Goal: Navigation & Orientation: Understand site structure

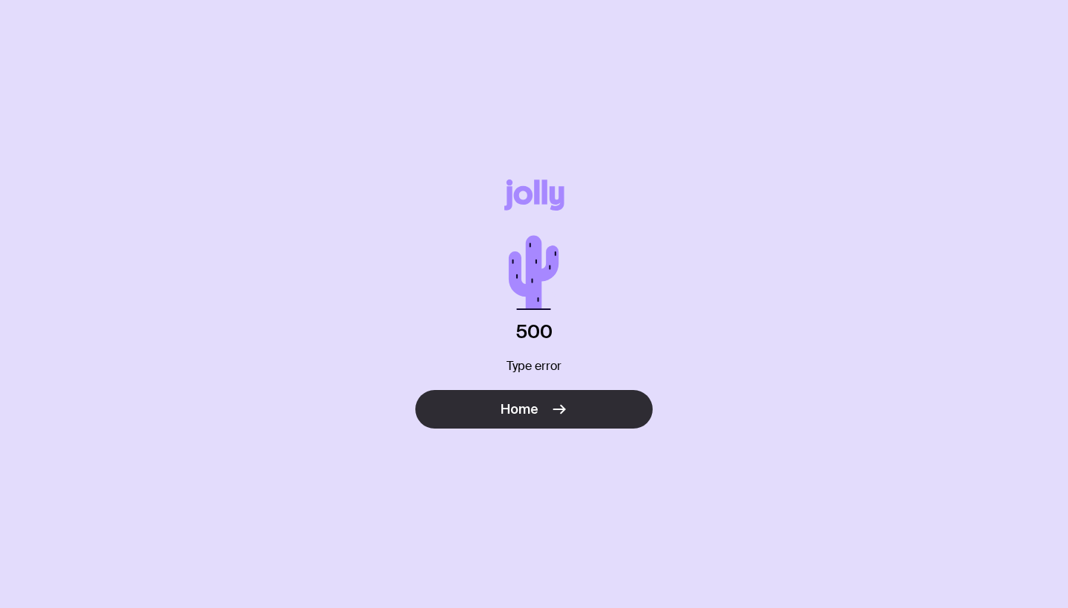
click at [522, 410] on span "Home" at bounding box center [519, 409] width 38 height 18
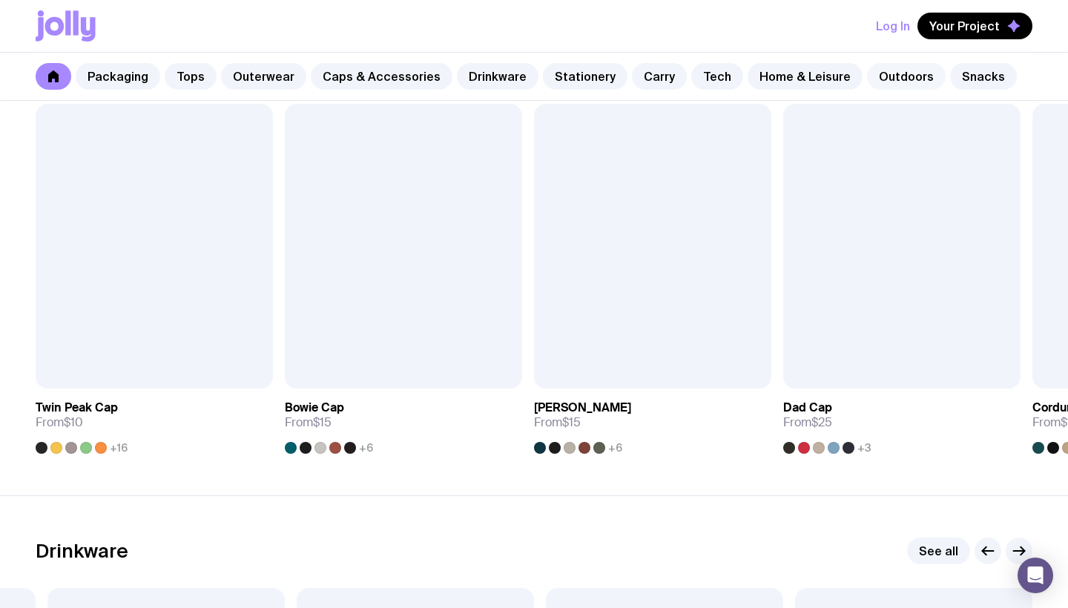
scroll to position [1707, 0]
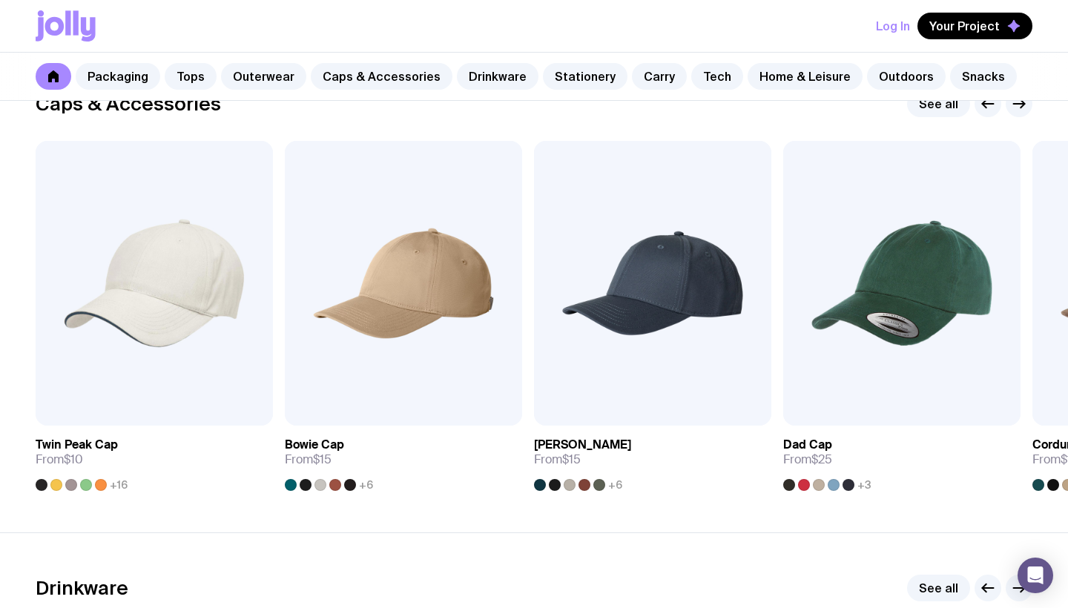
click at [893, 24] on button "Log In" at bounding box center [893, 26] width 34 height 27
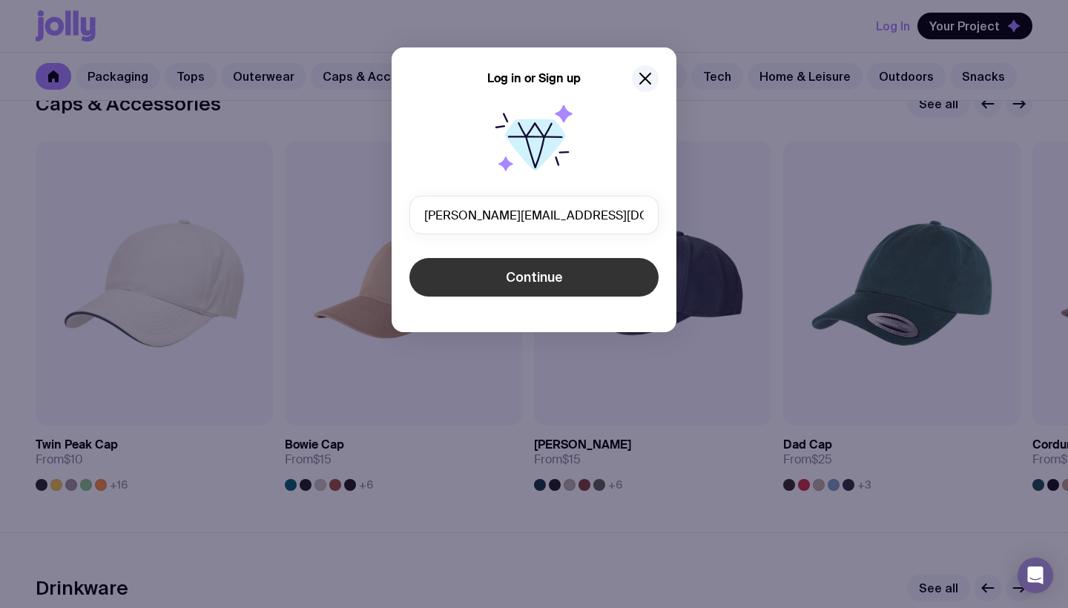
type input "[PERSON_NAME][EMAIL_ADDRESS][DOMAIN_NAME]"
click at [535, 279] on span "Continue" at bounding box center [534, 277] width 57 height 18
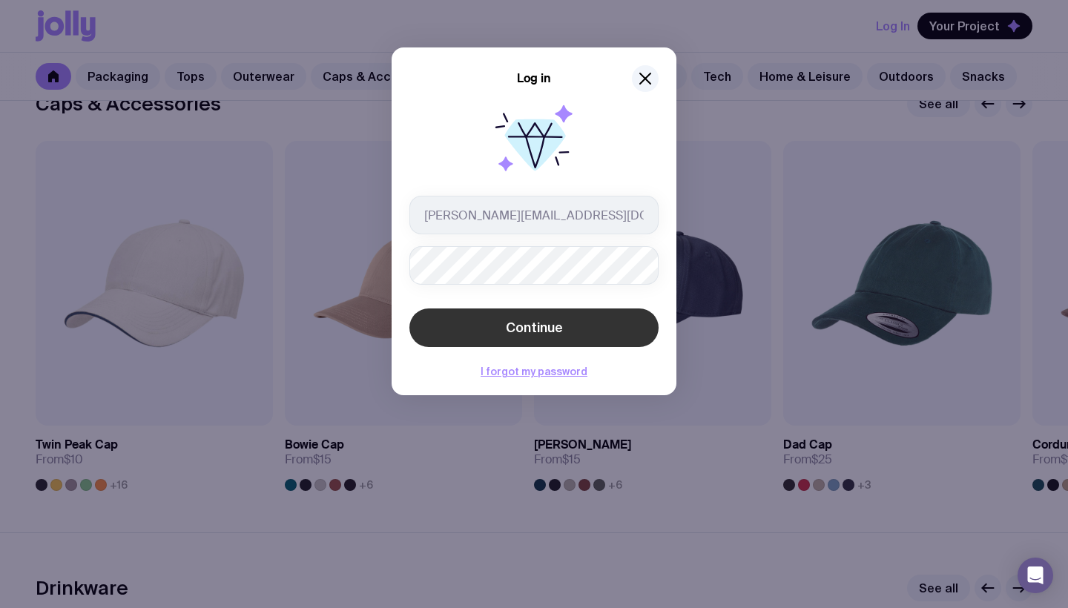
click at [578, 334] on button "Continue" at bounding box center [533, 327] width 249 height 39
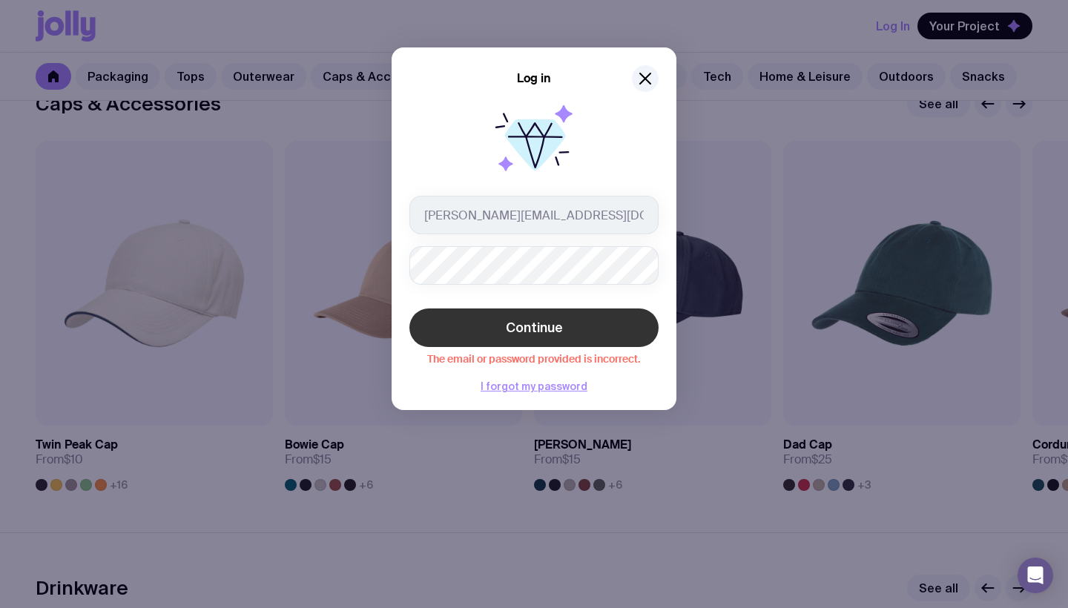
click at [532, 325] on span "Continue" at bounding box center [534, 328] width 57 height 18
click at [623, 212] on input "[PERSON_NAME][EMAIL_ADDRESS][DOMAIN_NAME]" at bounding box center [533, 215] width 249 height 39
click at [626, 214] on input "[PERSON_NAME][EMAIL_ADDRESS][DOMAIN_NAME]" at bounding box center [533, 215] width 249 height 39
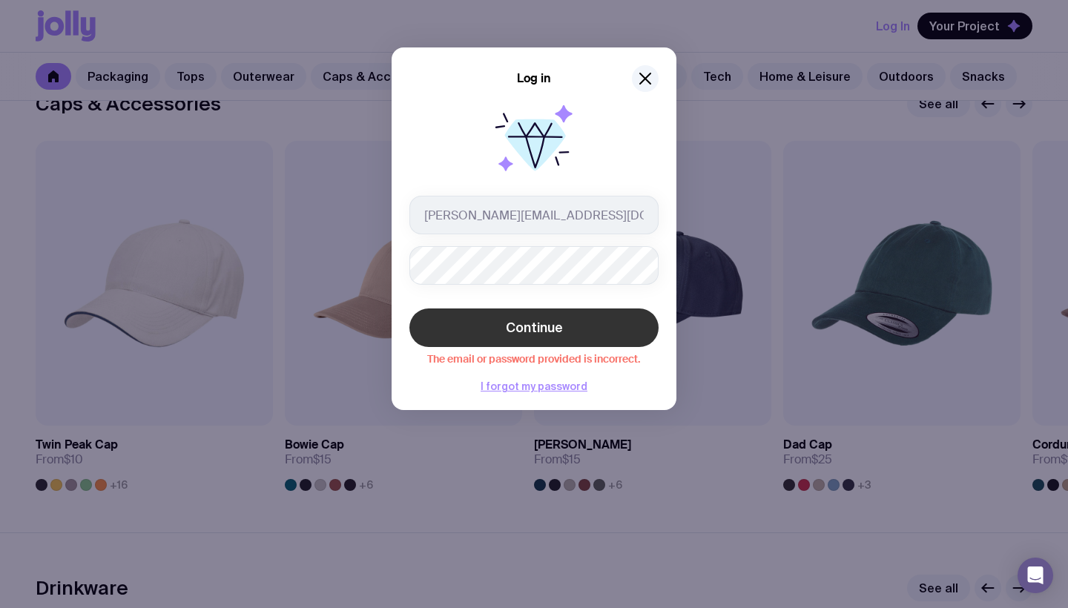
click at [625, 215] on input "[PERSON_NAME][EMAIL_ADDRESS][DOMAIN_NAME]" at bounding box center [533, 215] width 249 height 39
click at [644, 217] on input "[PERSON_NAME][EMAIL_ADDRESS][DOMAIN_NAME]" at bounding box center [533, 215] width 249 height 39
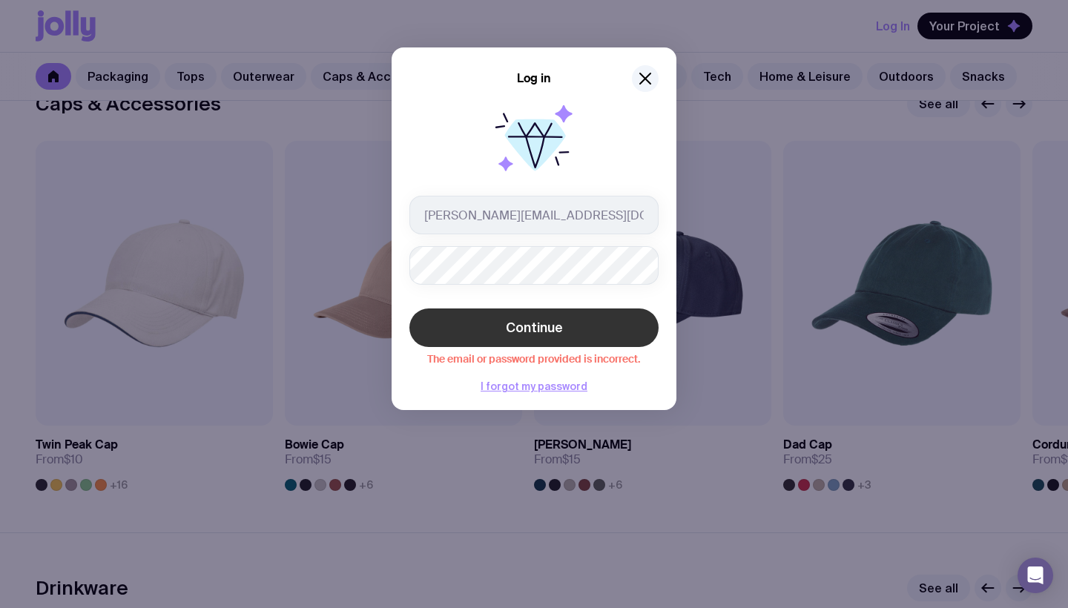
click at [644, 217] on input "[PERSON_NAME][EMAIL_ADDRESS][DOMAIN_NAME]" at bounding box center [533, 215] width 249 height 39
drag, startPoint x: 606, startPoint y: 218, endPoint x: 738, endPoint y: 222, distance: 132.1
click at [538, 326] on span "Continue" at bounding box center [534, 328] width 57 height 18
click at [761, 185] on div "Log in [PERSON_NAME][EMAIL_ADDRESS][DOMAIN_NAME] Continue The email or password…" at bounding box center [534, 304] width 1068 height 608
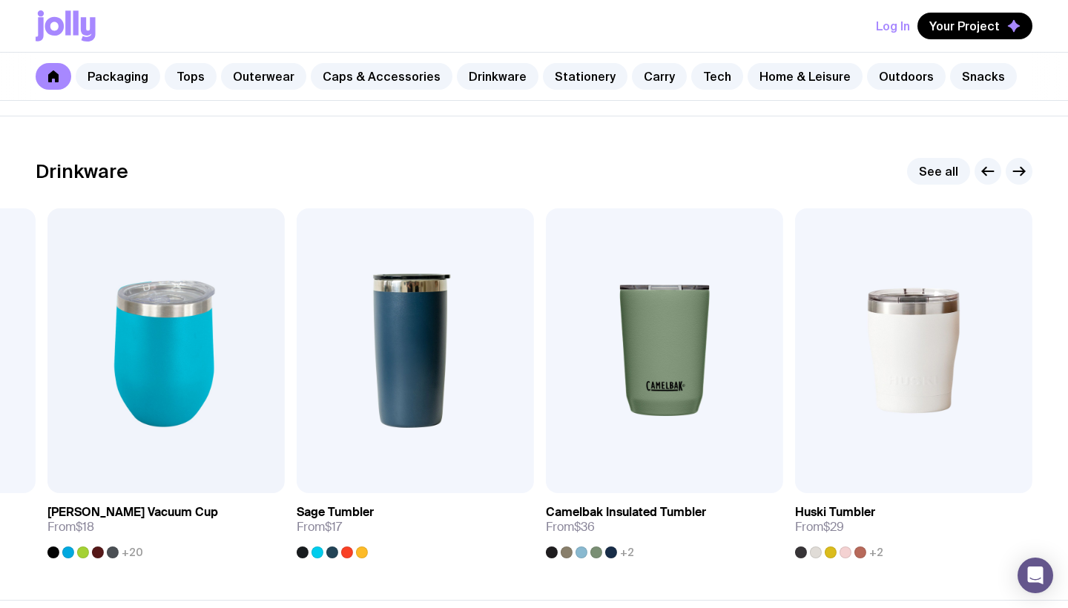
scroll to position [2128, 0]
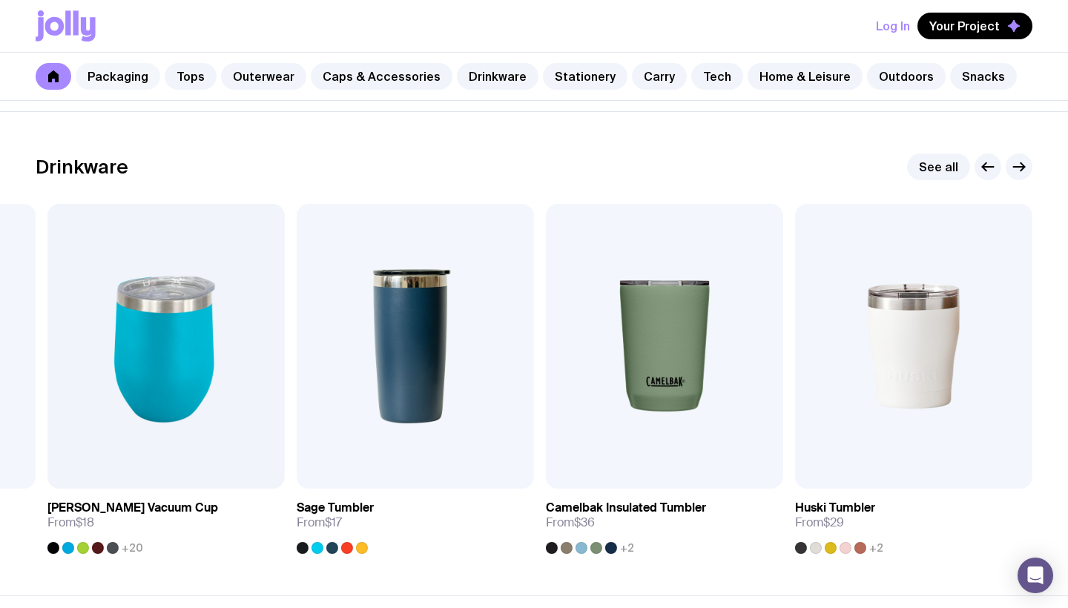
click at [124, 76] on link "Packaging" at bounding box center [118, 76] width 85 height 27
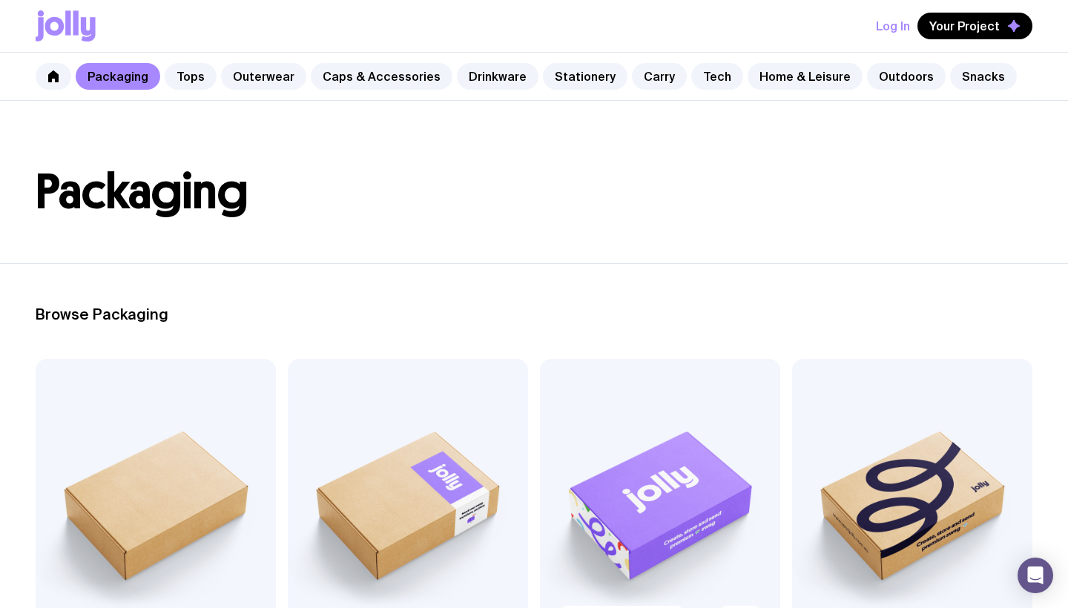
scroll to position [1, 0]
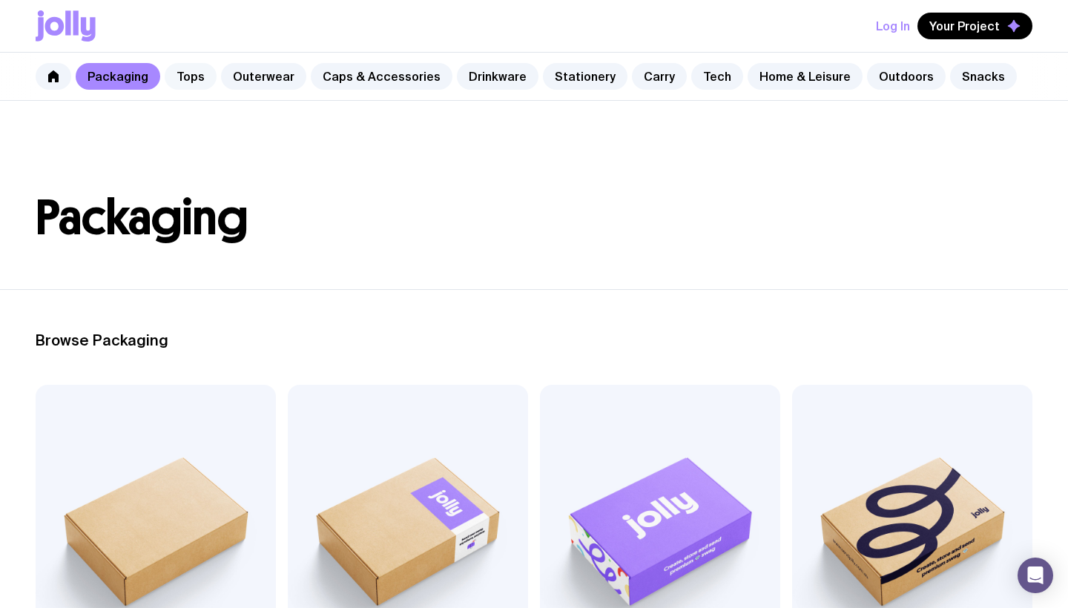
click at [187, 76] on link "Tops" at bounding box center [191, 76] width 52 height 27
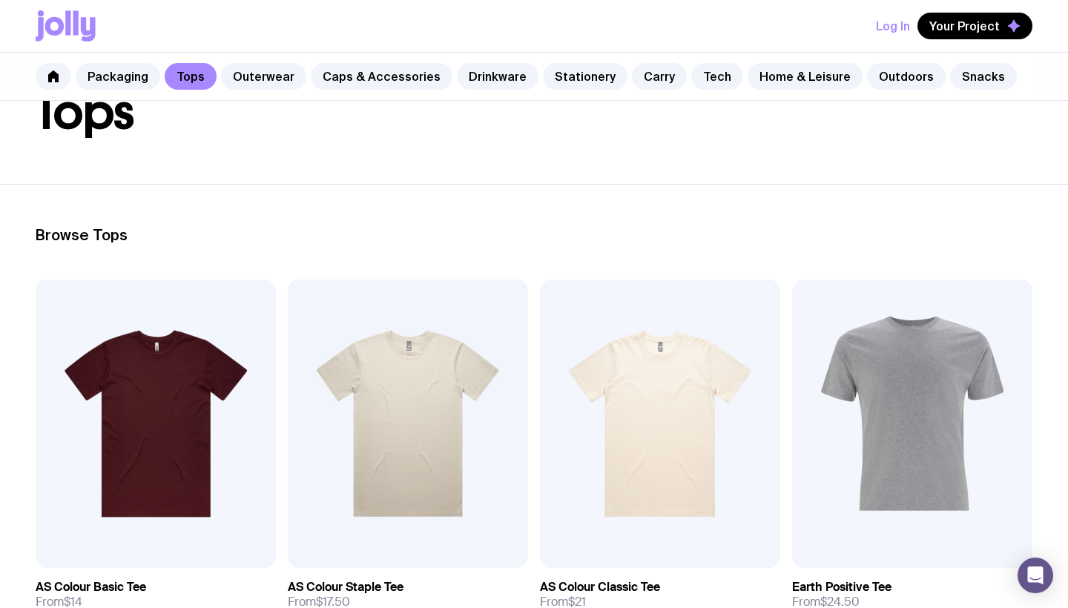
scroll to position [22, 0]
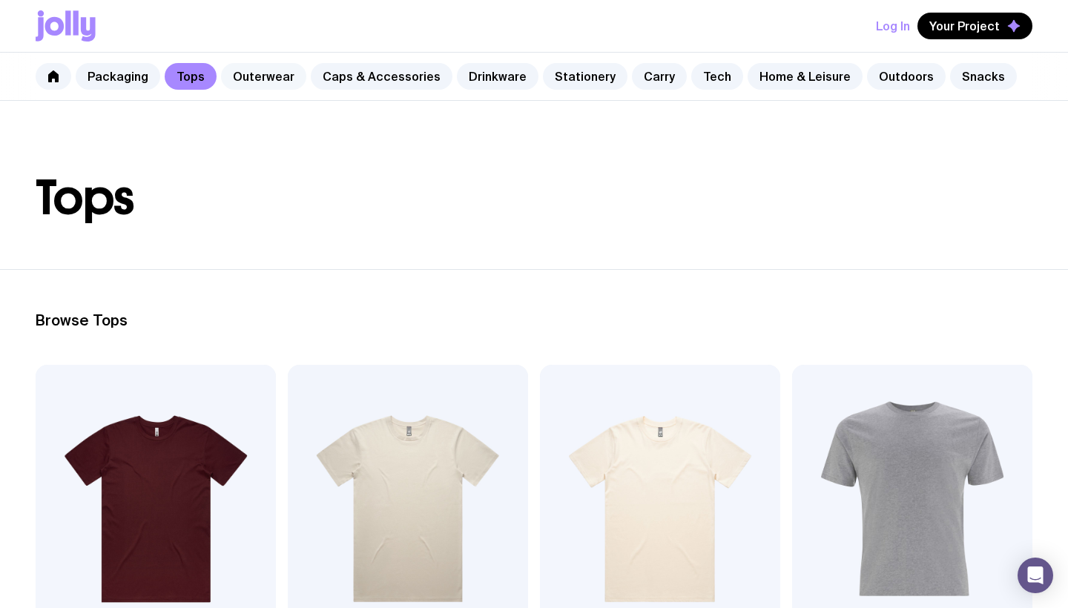
click at [261, 77] on link "Outerwear" at bounding box center [263, 76] width 85 height 27
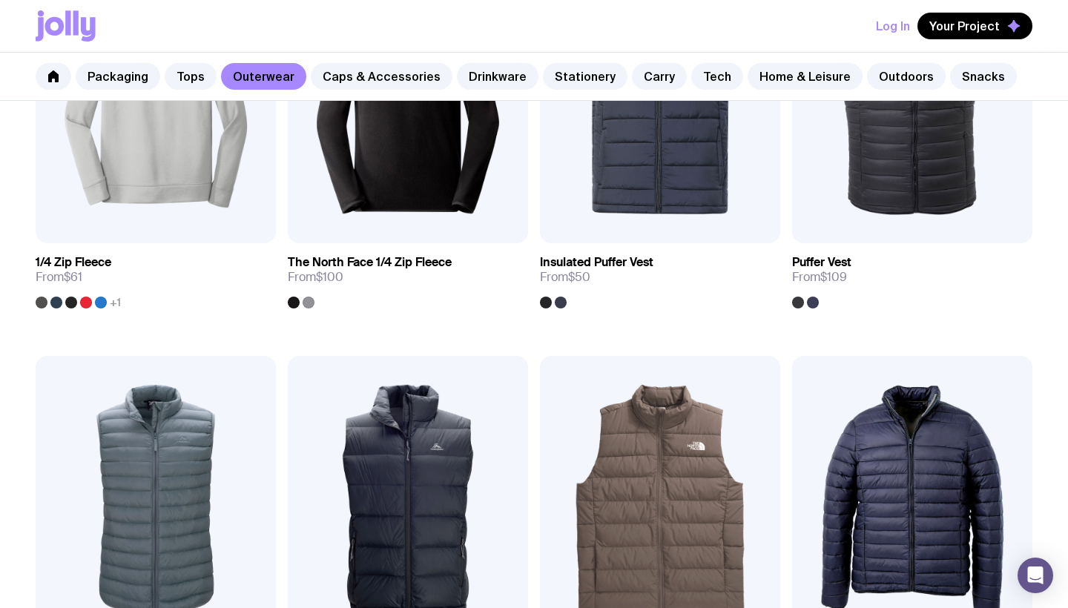
scroll to position [761, 0]
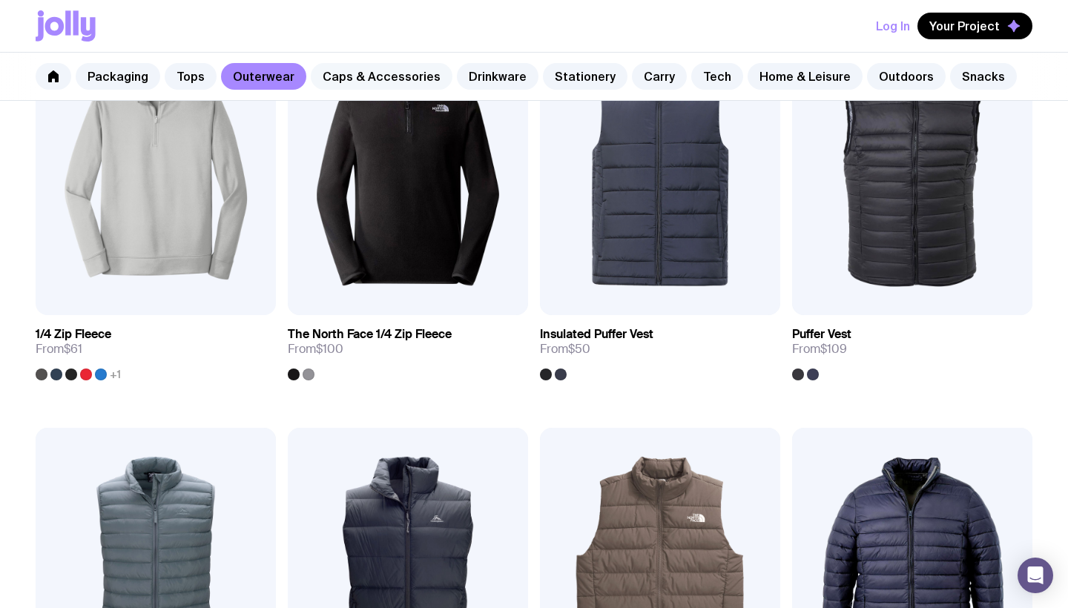
click at [383, 79] on link "Caps & Accessories" at bounding box center [382, 76] width 142 height 27
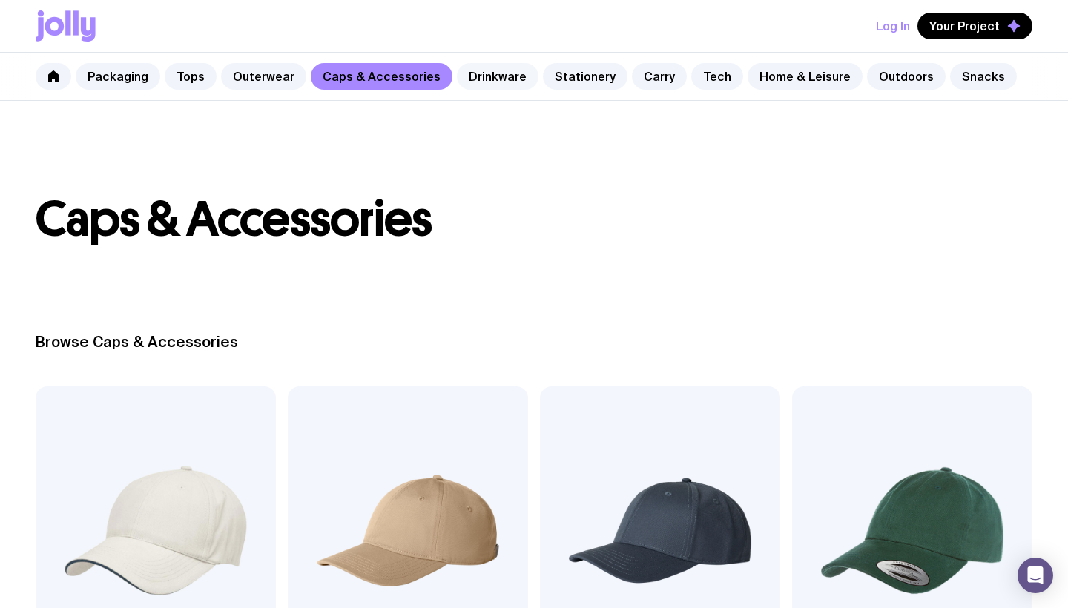
click at [490, 83] on link "Drinkware" at bounding box center [498, 76] width 82 height 27
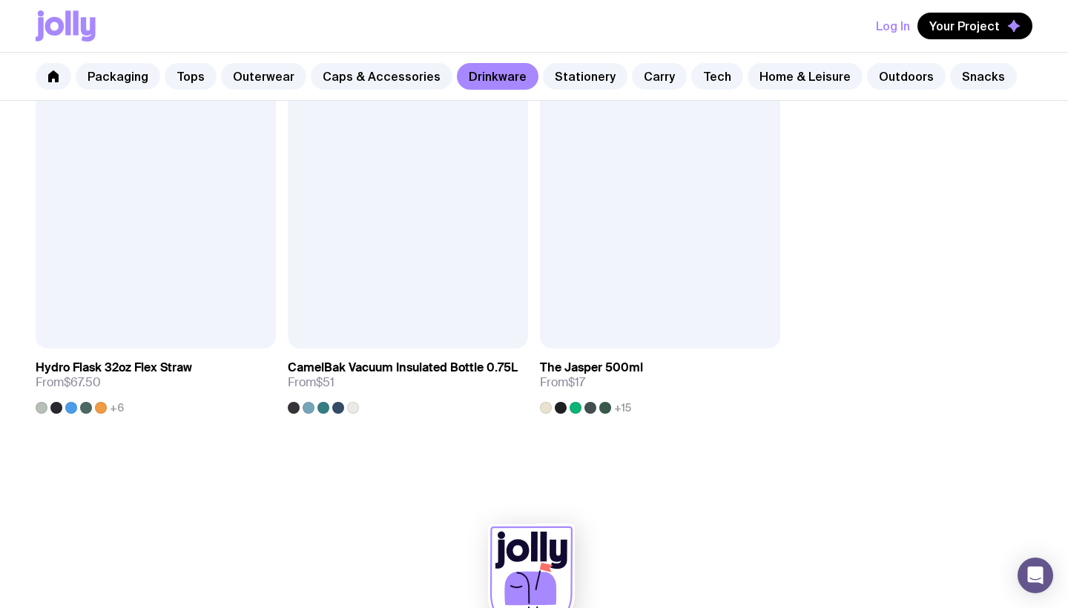
scroll to position [2333, 0]
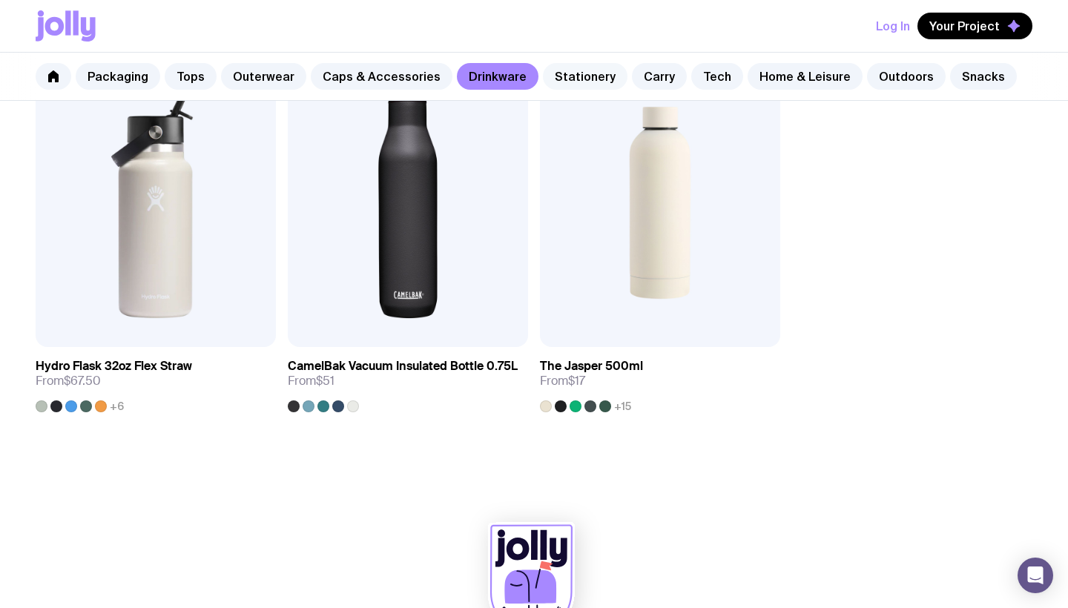
click at [581, 79] on link "Stationery" at bounding box center [585, 76] width 85 height 27
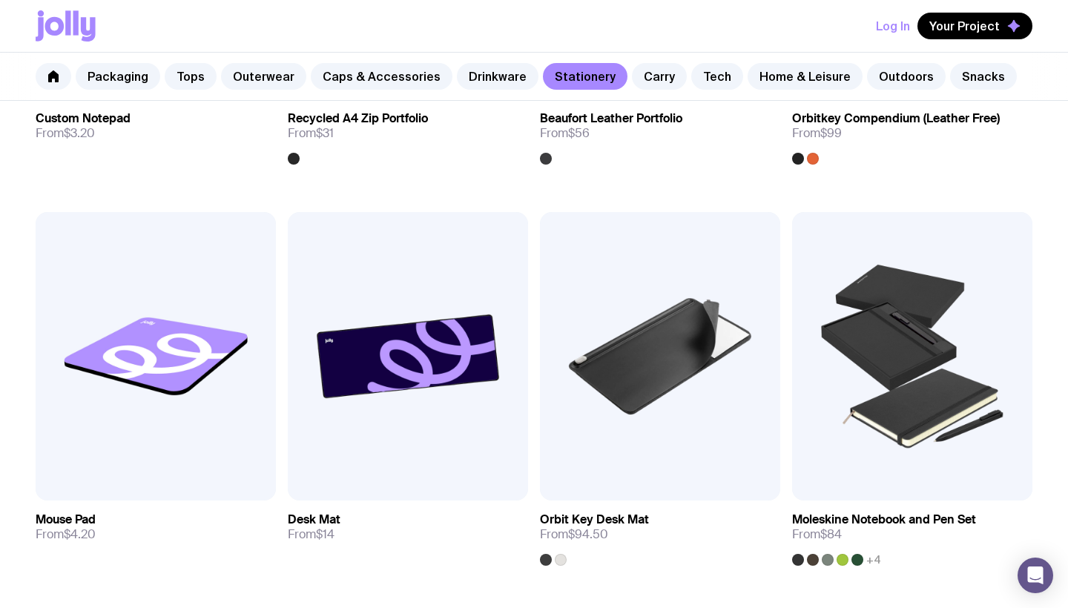
scroll to position [1689, 0]
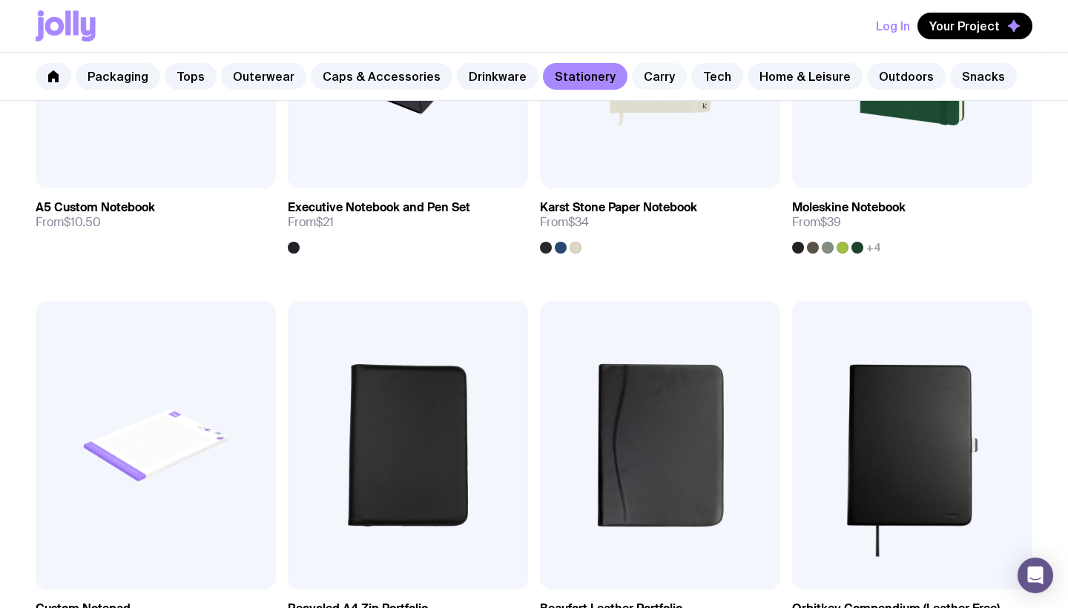
click at [652, 77] on link "Carry" at bounding box center [659, 76] width 55 height 27
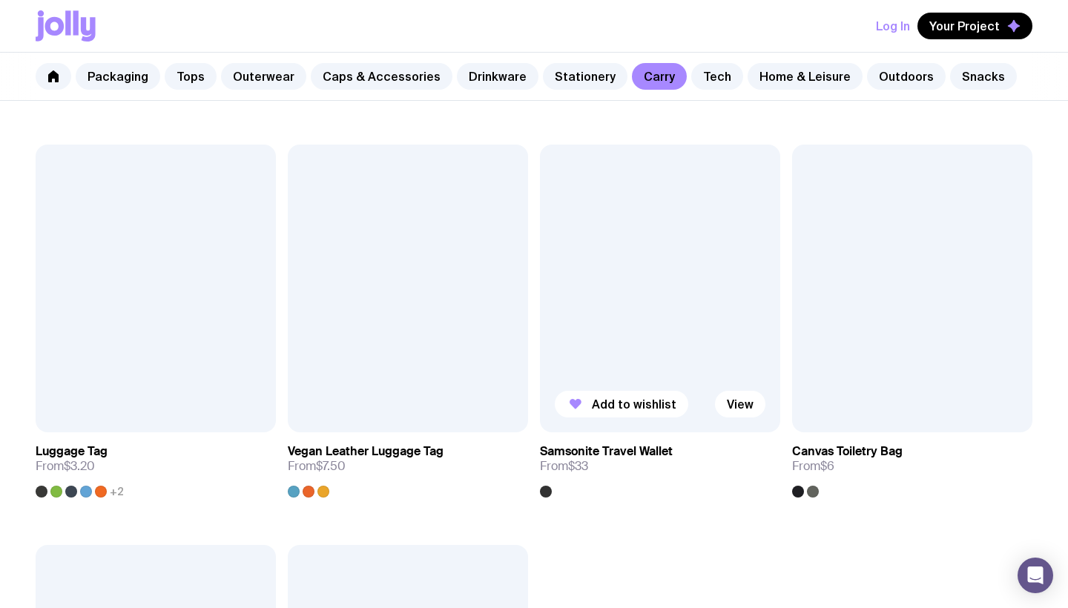
scroll to position [2918, 0]
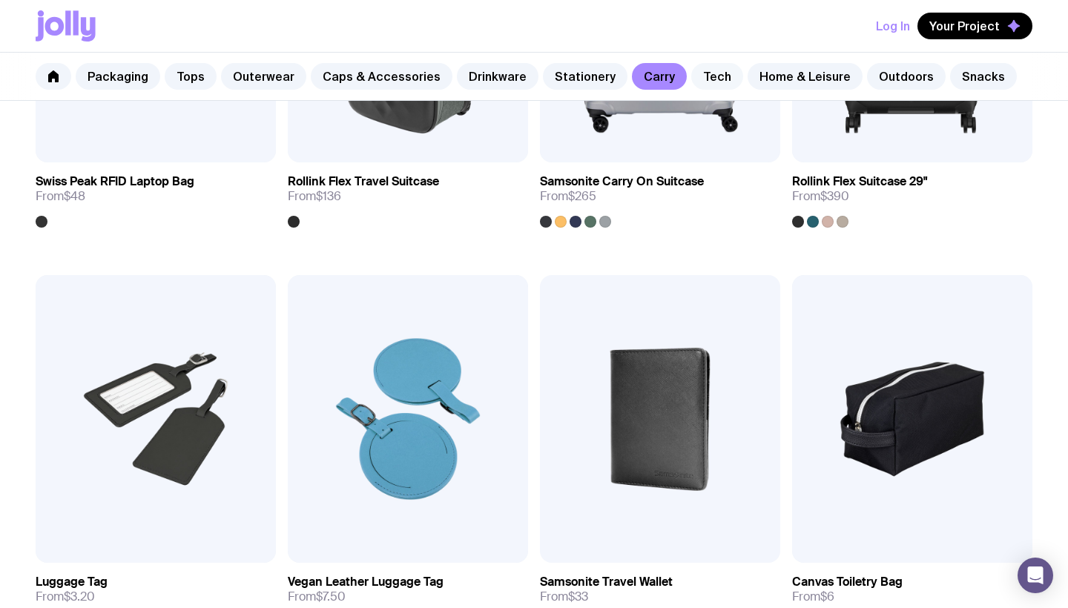
click at [704, 74] on link "Tech" at bounding box center [717, 76] width 52 height 27
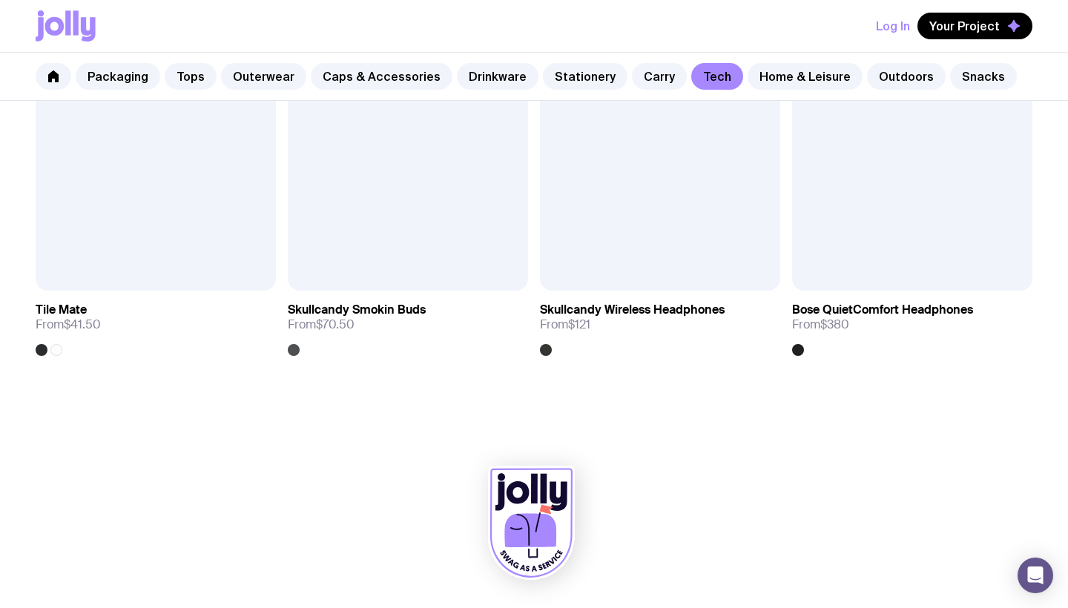
scroll to position [2789, 0]
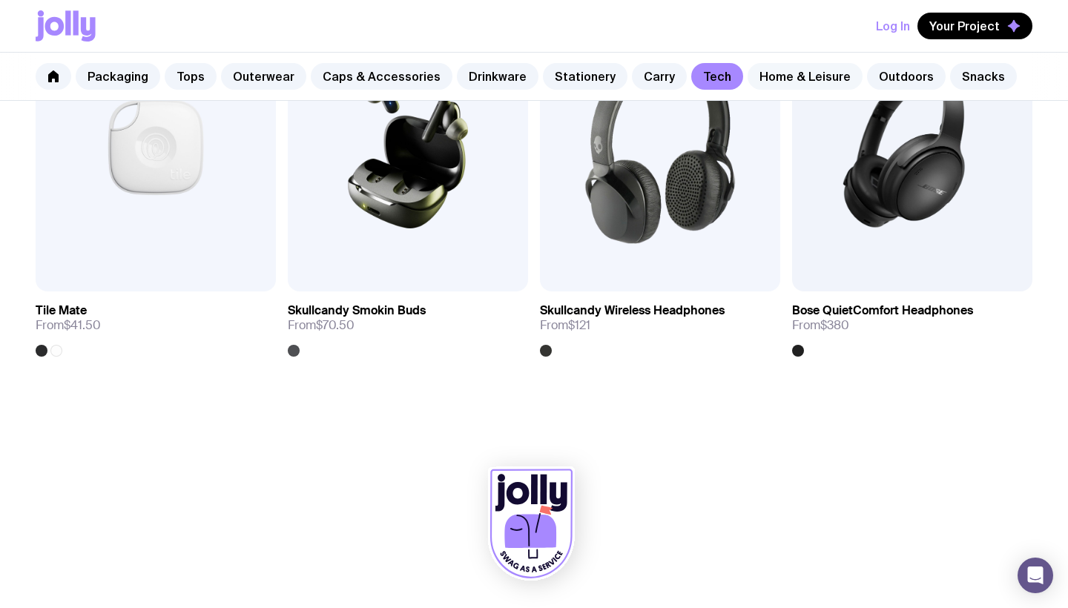
click at [802, 76] on link "Home & Leisure" at bounding box center [804, 76] width 115 height 27
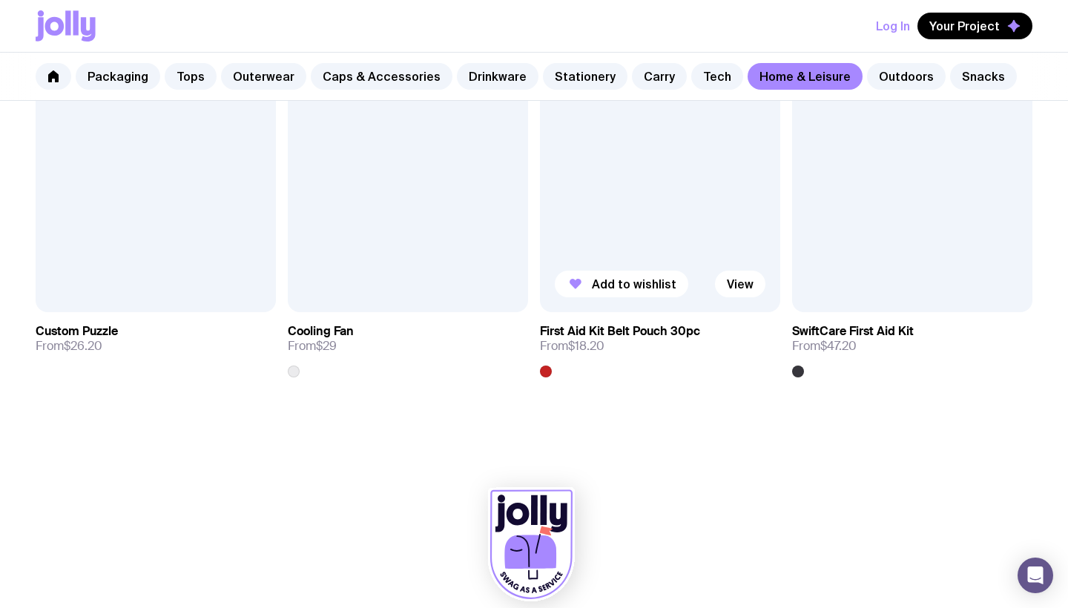
scroll to position [3166, 0]
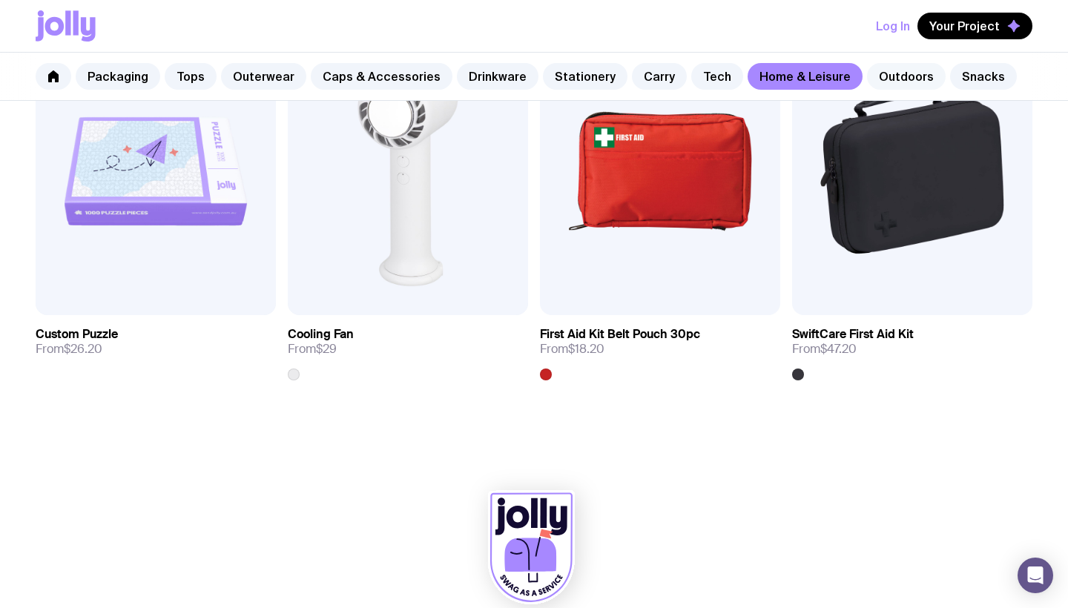
click at [893, 75] on link "Outdoors" at bounding box center [906, 76] width 79 height 27
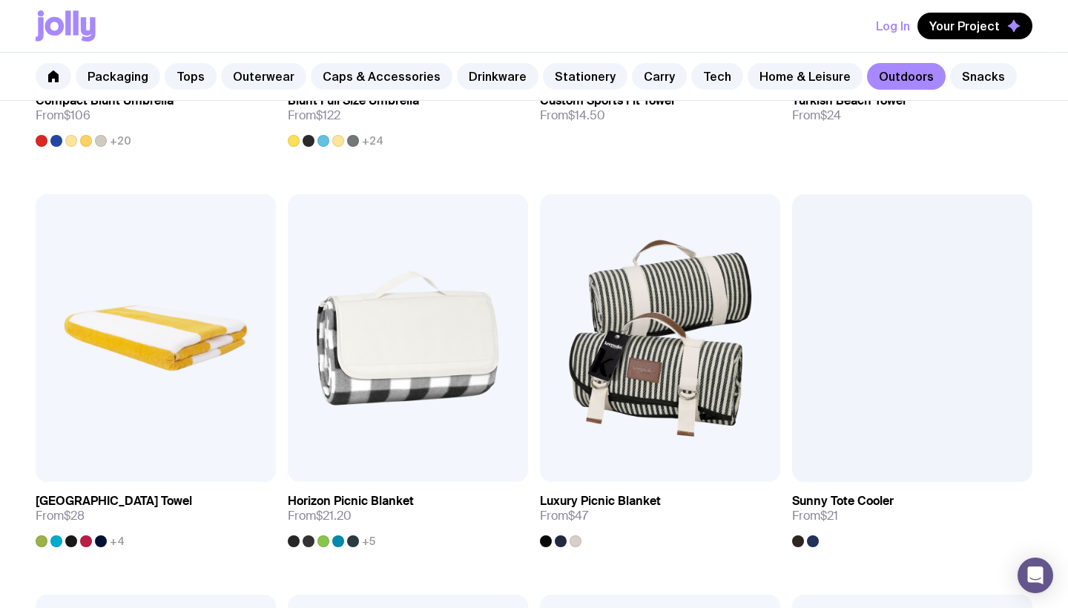
scroll to position [260, 0]
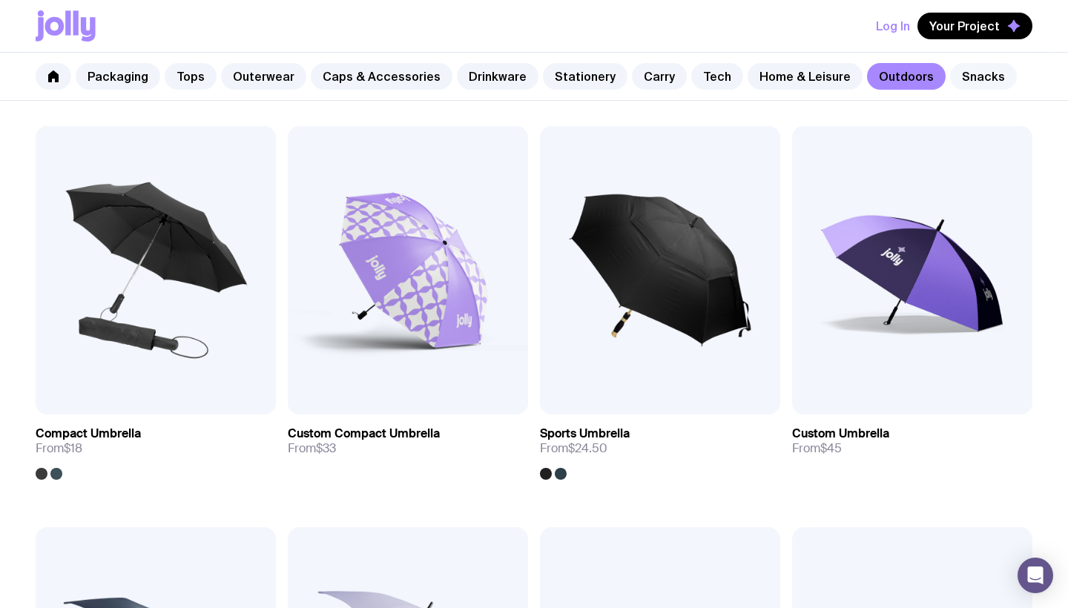
click at [970, 76] on link "Snacks" at bounding box center [983, 76] width 67 height 27
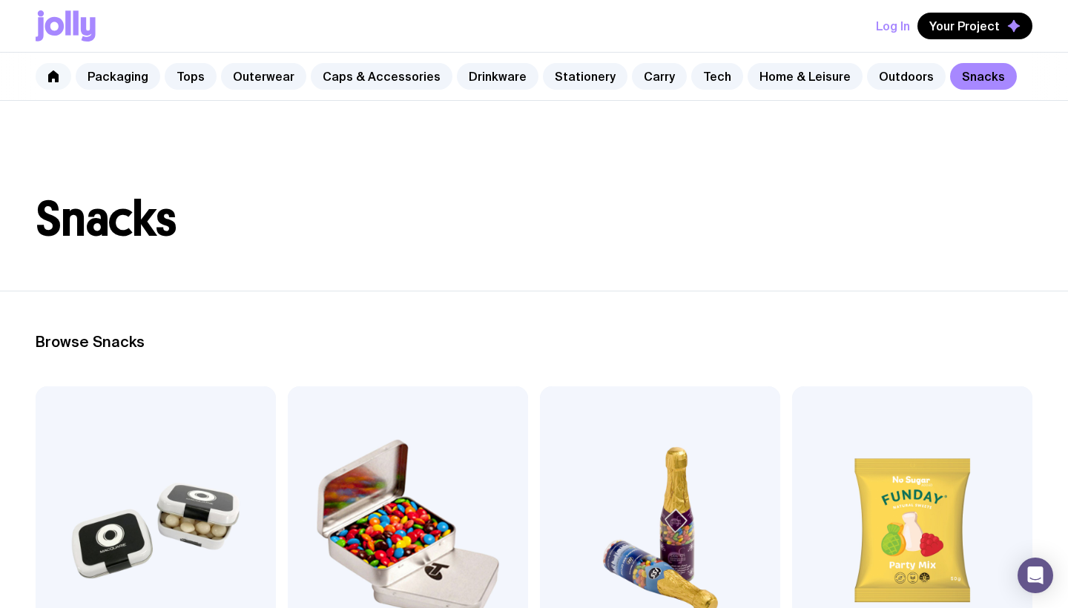
click at [56, 72] on icon at bounding box center [53, 76] width 12 height 12
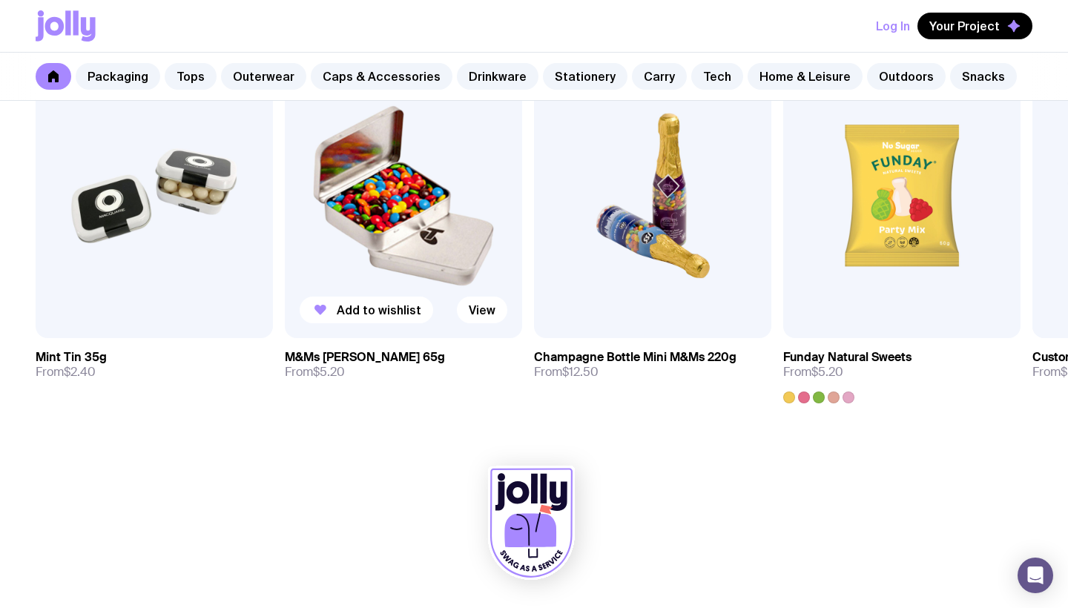
scroll to position [5183, 0]
